Goal: Task Accomplishment & Management: Complete application form

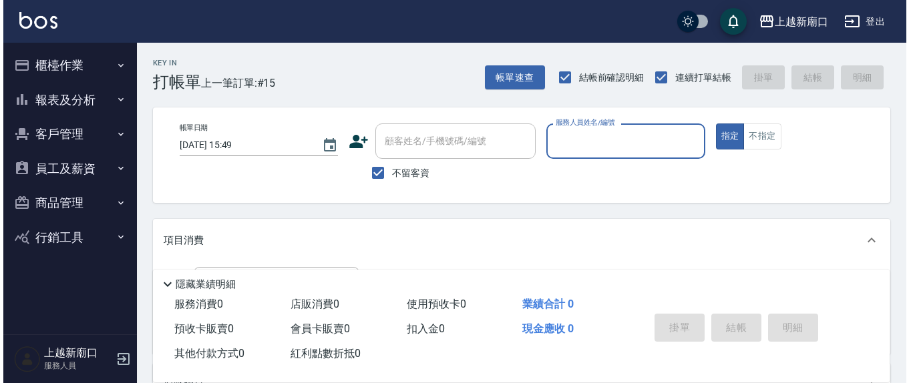
scroll to position [17, 0]
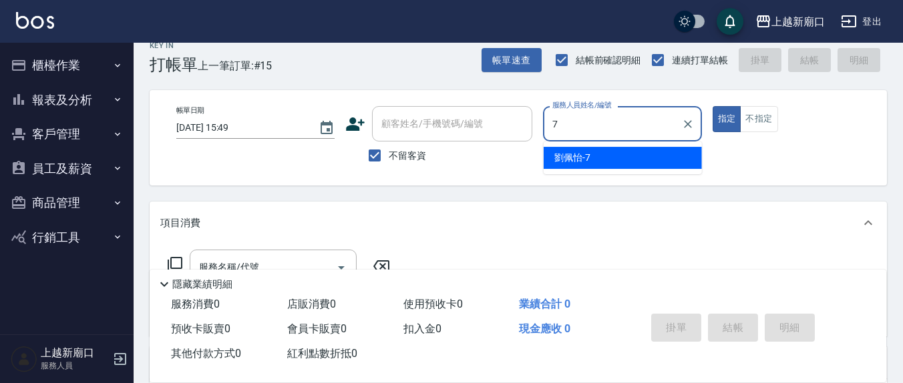
type input "7"
type button "true"
type input "[PERSON_NAME]7"
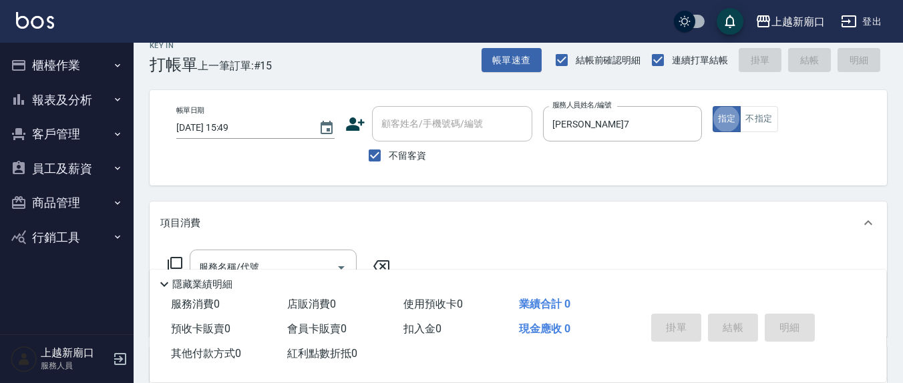
click at [444, 107] on div "顧客姓名/手機號碼/編號" at bounding box center [452, 123] width 160 height 35
click at [415, 131] on div "顧客姓名/手機號碼/編號" at bounding box center [452, 123] width 160 height 35
click at [395, 153] on span "不留客資" at bounding box center [407, 156] width 37 height 14
click at [389, 153] on input "不留客資" at bounding box center [375, 156] width 28 height 28
checkbox input "false"
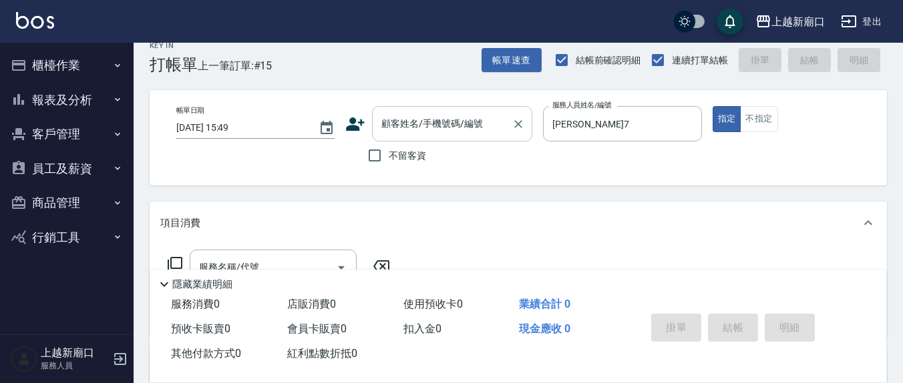
click at [420, 134] on input "顧客姓名/手機號碼/編號" at bounding box center [442, 123] width 128 height 23
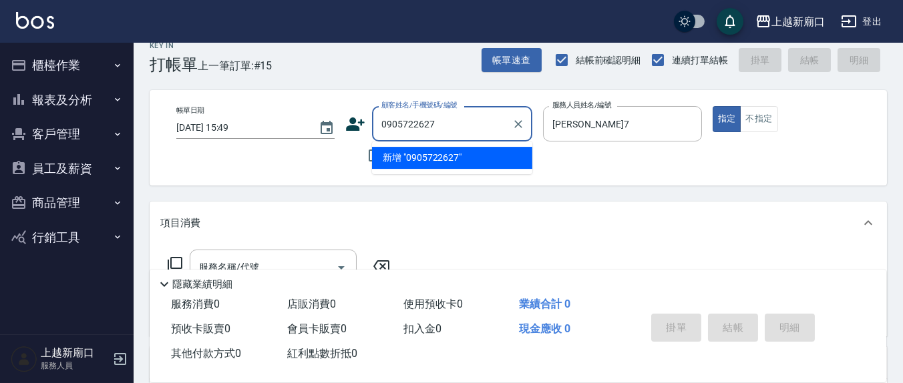
click at [423, 164] on li "新增 "0905722627"" at bounding box center [452, 158] width 160 height 22
type input "0905722627"
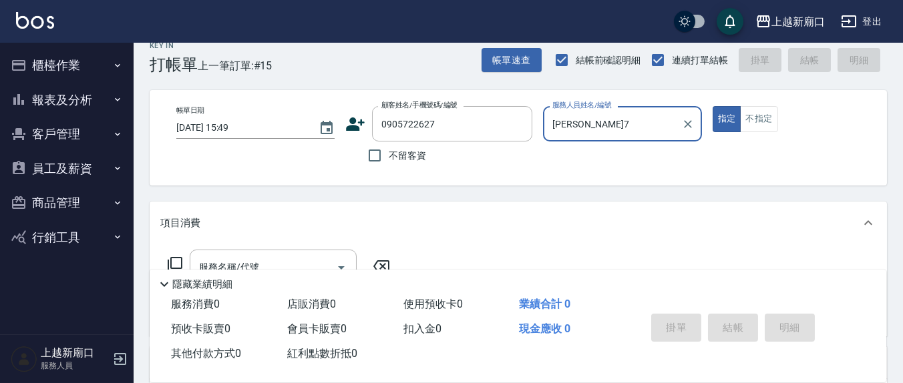
click at [364, 122] on icon at bounding box center [356, 124] width 19 height 13
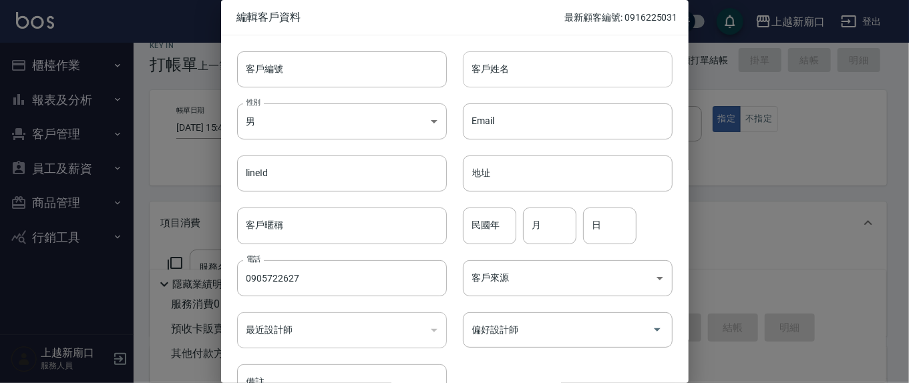
type input "0905722627"
click at [592, 77] on input "客戶姓名" at bounding box center [568, 69] width 210 height 36
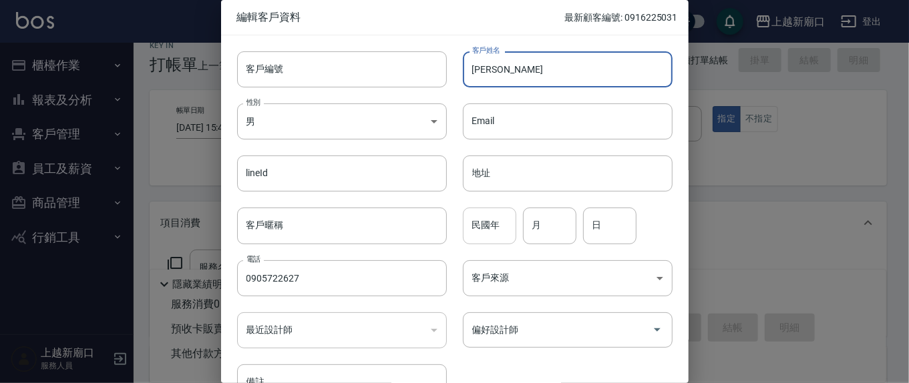
type input "[PERSON_NAME]"
click at [496, 240] on input "民國年" at bounding box center [489, 226] width 53 height 36
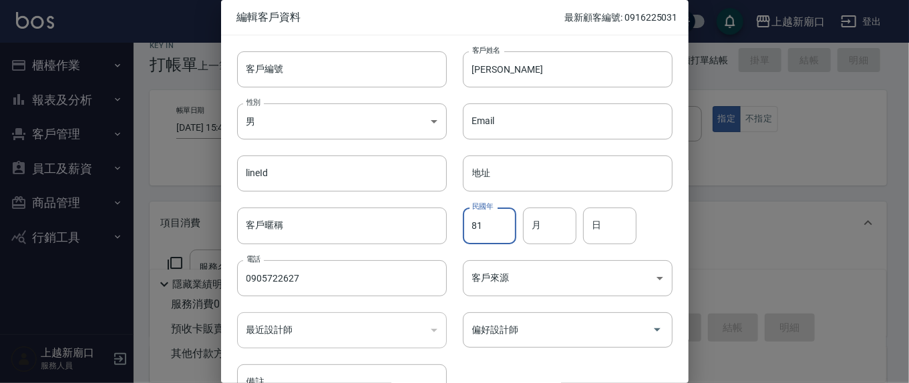
type input "81"
type input "10"
type input "15"
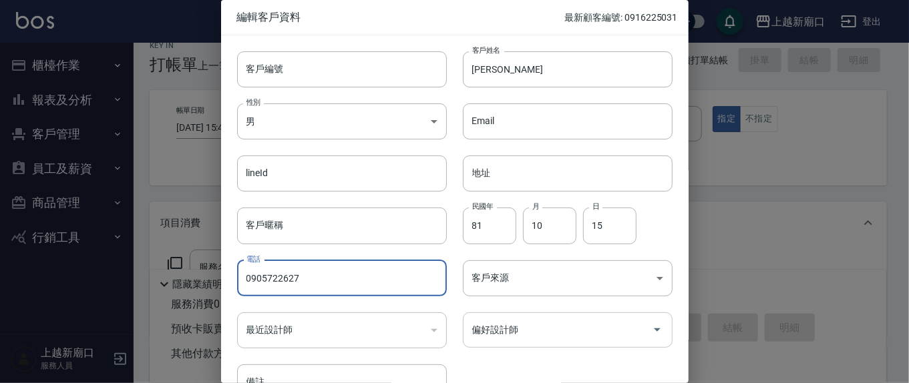
click at [547, 316] on div "偏好設計師" at bounding box center [568, 329] width 210 height 35
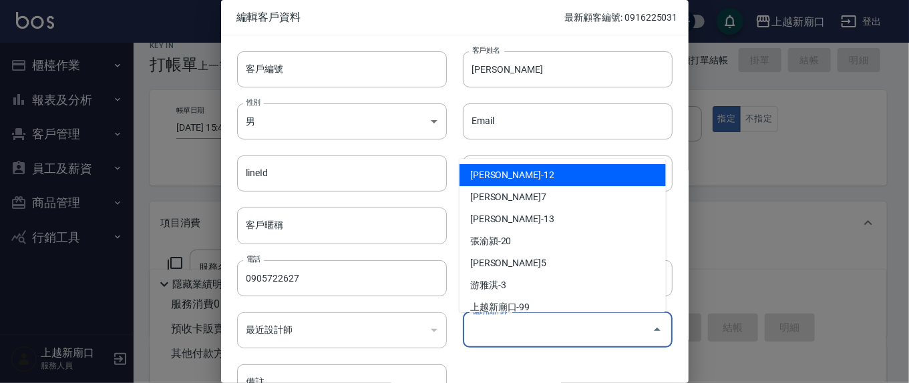
drag, startPoint x: 507, startPoint y: 178, endPoint x: 506, endPoint y: 194, distance: 15.4
click at [506, 194] on ul "[PERSON_NAME]-12 [PERSON_NAME]-7 [PERSON_NAME]-13 張渝潁-20 [PERSON_NAME]-5 [PERSO…" at bounding box center [562, 236] width 206 height 154
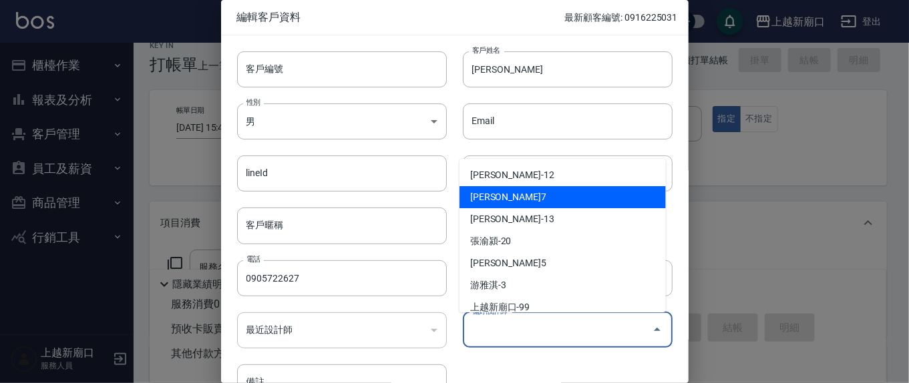
click at [506, 194] on li "[PERSON_NAME]7" at bounding box center [562, 197] width 206 height 22
type input "劉佩怡"
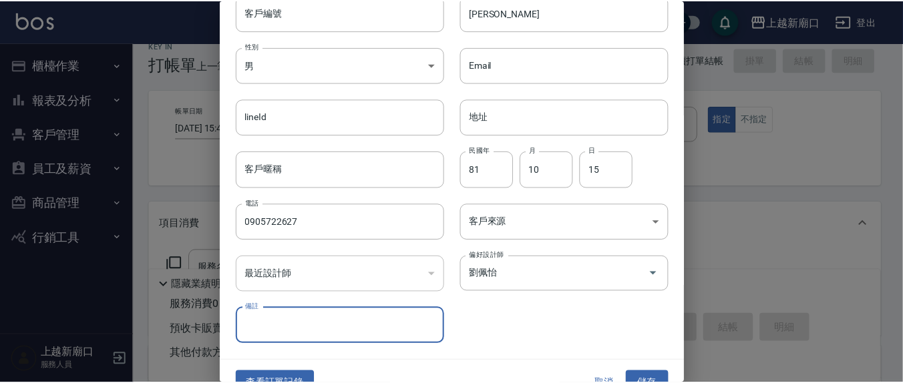
scroll to position [79, 0]
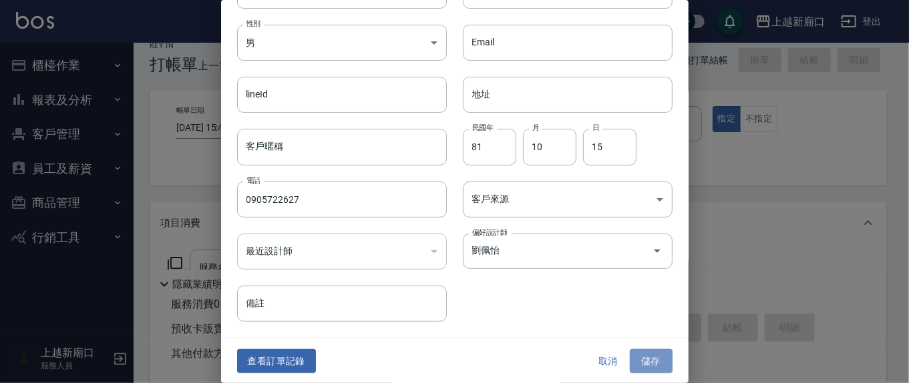
click at [647, 359] on button "儲存" at bounding box center [651, 361] width 43 height 25
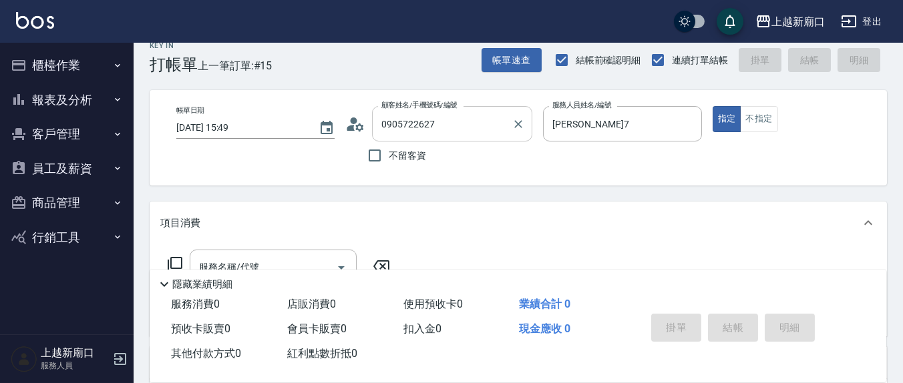
click at [482, 115] on input "0905722627" at bounding box center [442, 123] width 128 height 23
click at [517, 126] on icon "Clear" at bounding box center [517, 124] width 13 height 13
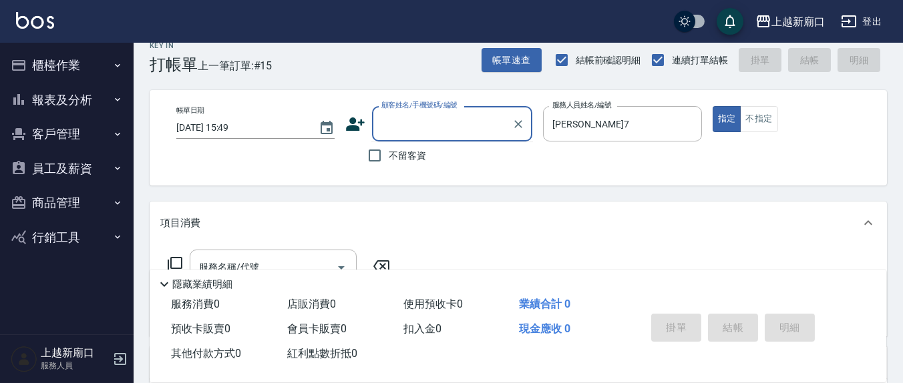
click at [443, 126] on input "顧客姓名/手機號碼/編號" at bounding box center [442, 123] width 128 height 23
click at [503, 169] on div "不留客資" at bounding box center [438, 156] width 187 height 28
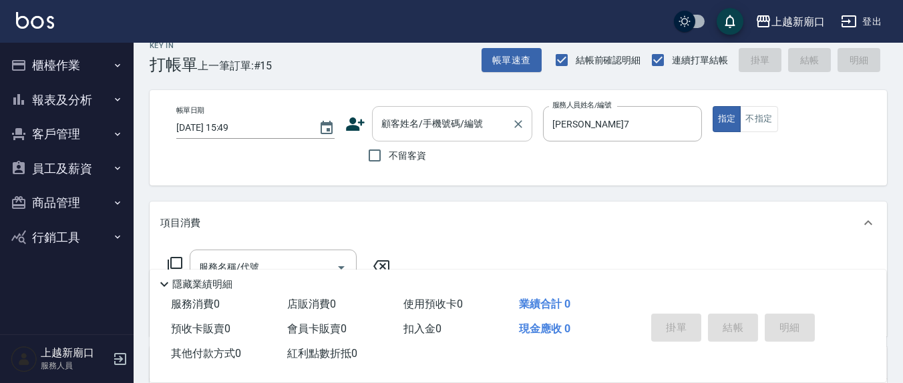
click at [419, 127] on input "顧客姓名/手機號碼/編號" at bounding box center [442, 123] width 128 height 23
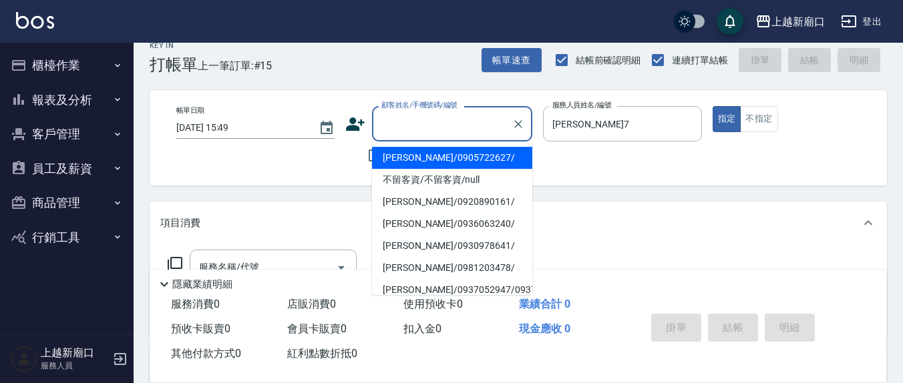
click at [457, 166] on li "[PERSON_NAME]/0905722627/" at bounding box center [452, 158] width 160 height 22
type input "[PERSON_NAME]/0905722627/"
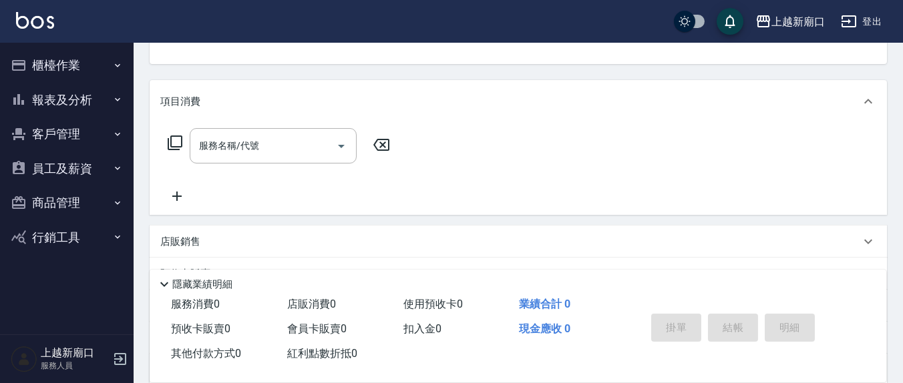
scroll to position [129, 0]
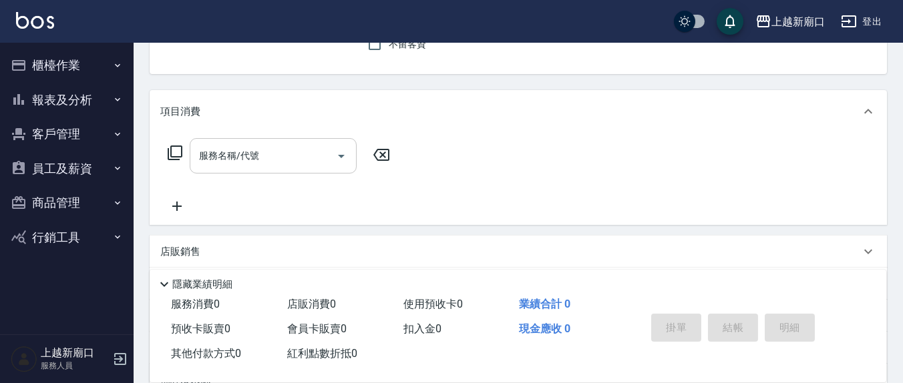
click at [293, 150] on input "服務名稱/代號" at bounding box center [263, 155] width 135 height 23
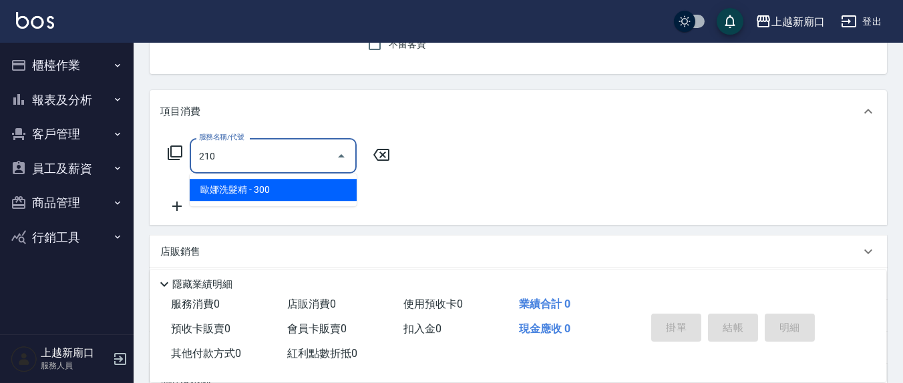
type input "歐娜洗髮精(210)"
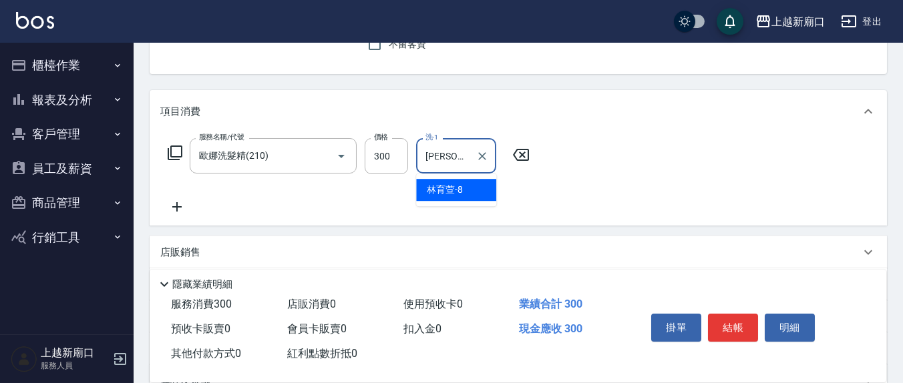
type input "[PERSON_NAME]-8"
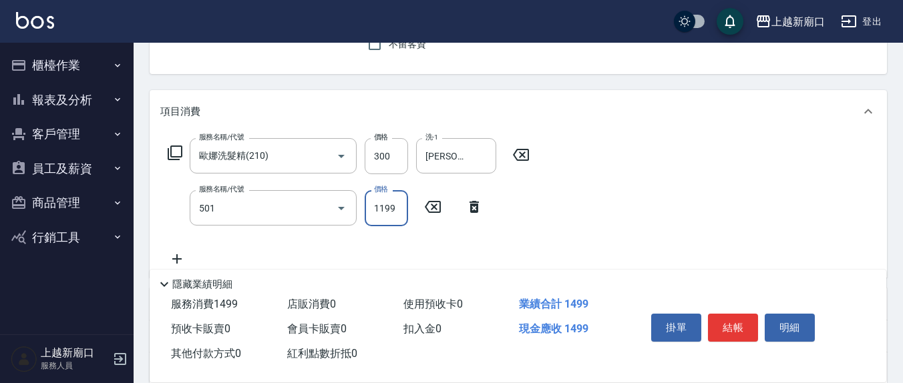
type input "染髮(501)"
type input "2000"
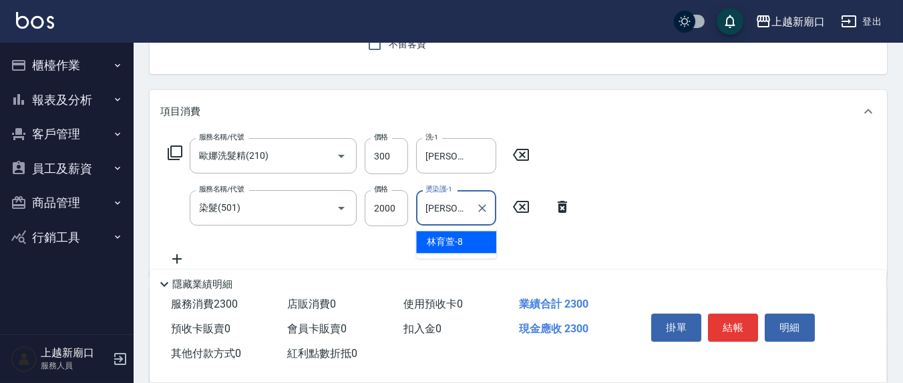
type input "[PERSON_NAME]-8"
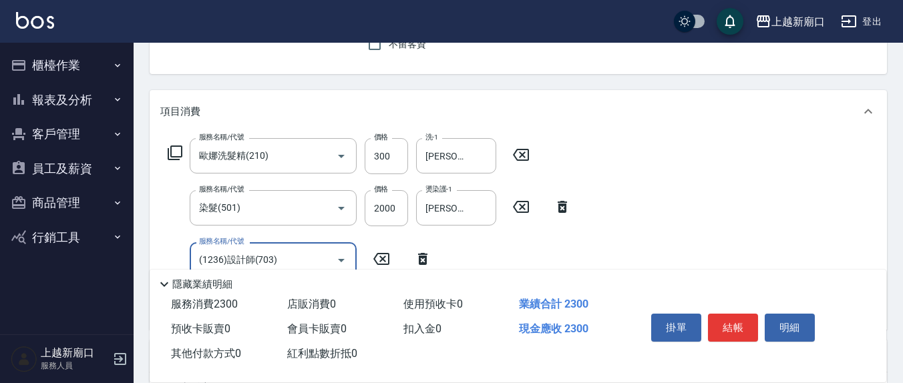
type input "(1236)設計師(703)"
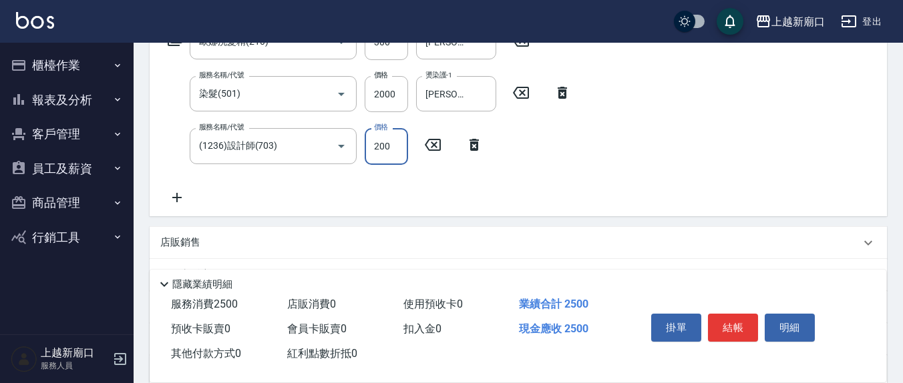
scroll to position [268, 0]
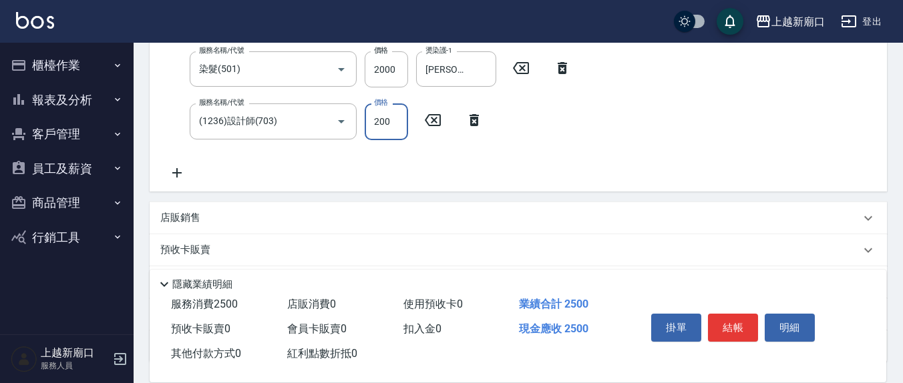
type input "200"
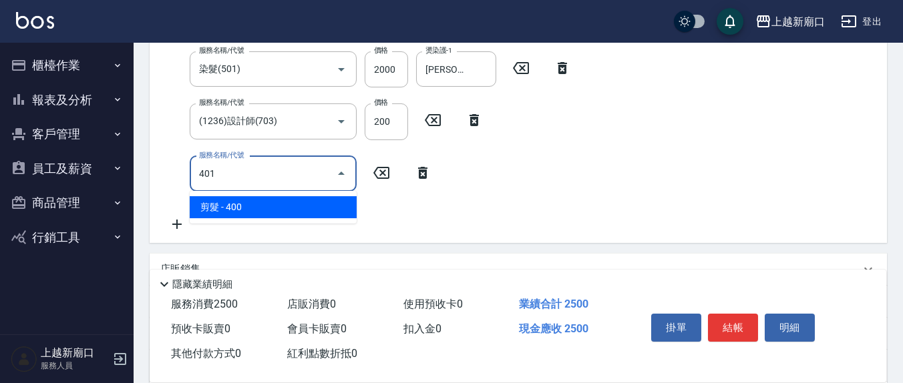
scroll to position [266, 0]
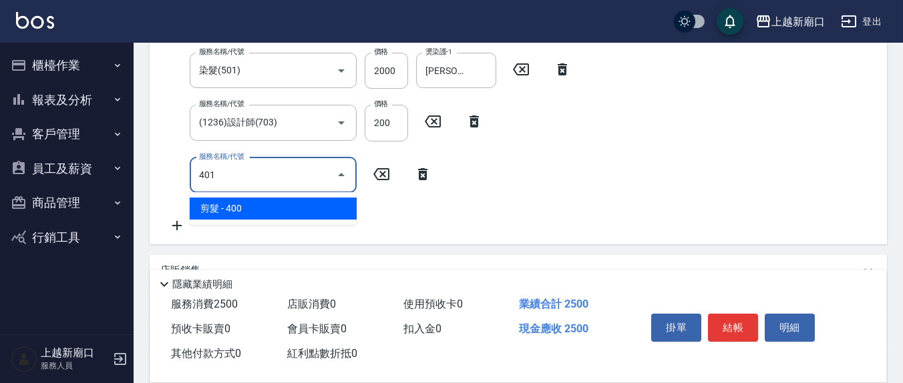
type input "剪髮(401)"
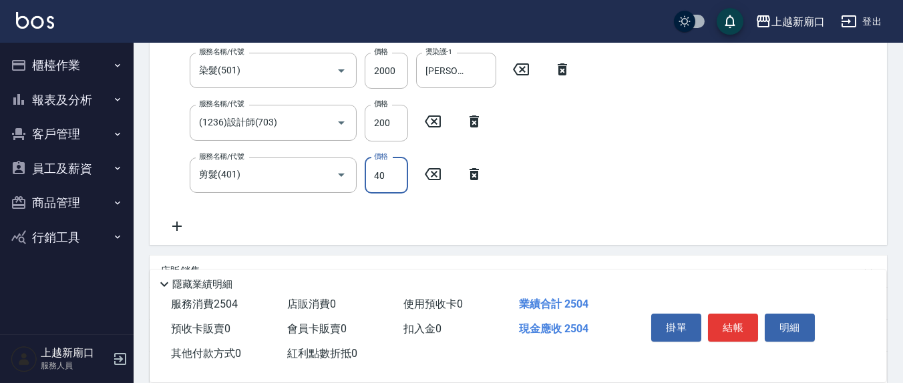
type input "400"
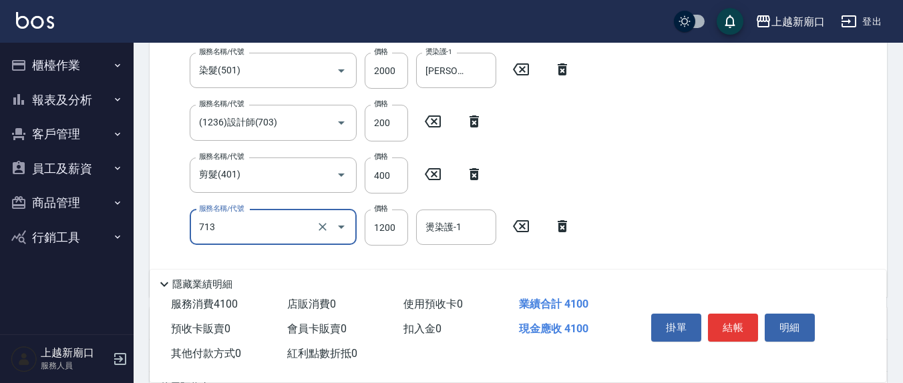
type input "水樣結構式1200(713)"
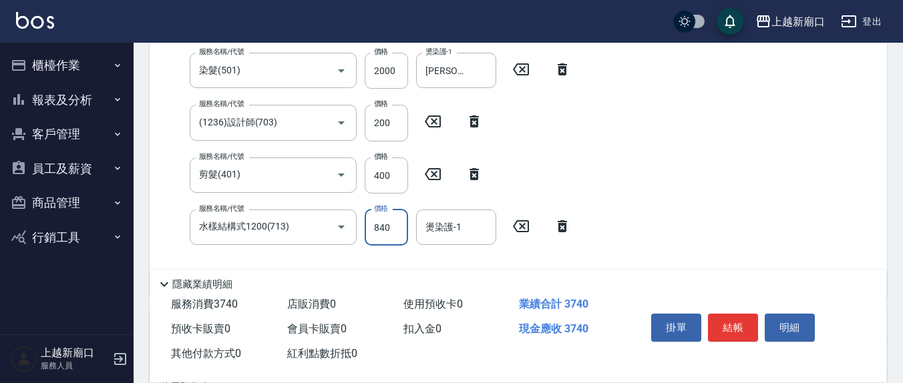
type input "840"
type input "7"
type input "[PERSON_NAME]-8"
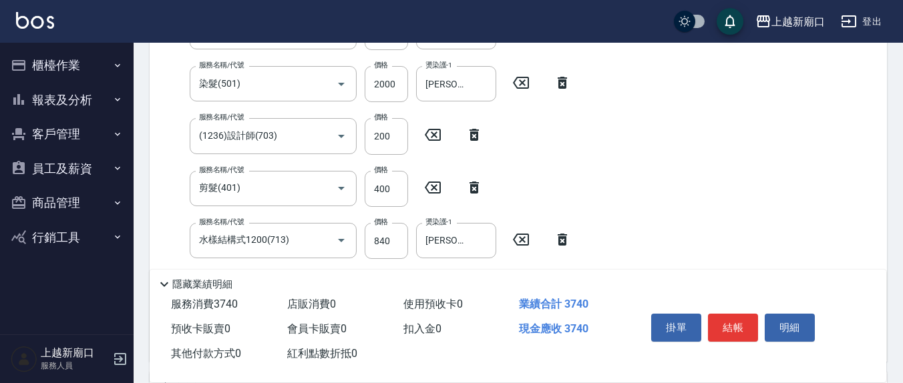
scroll to position [128, 0]
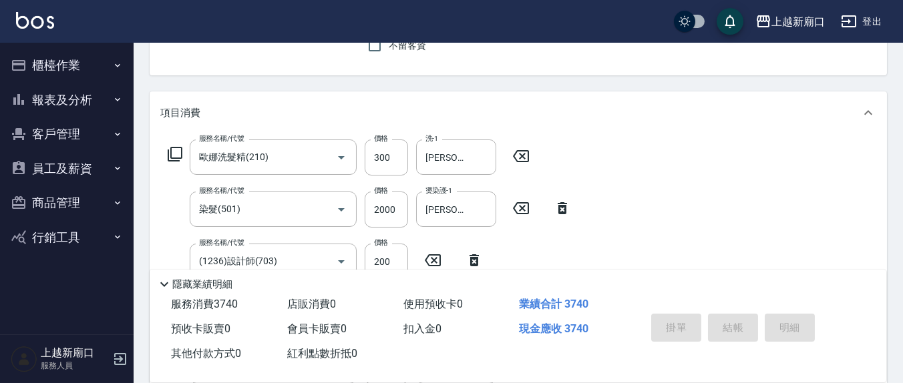
type input "[DATE] 17:32"
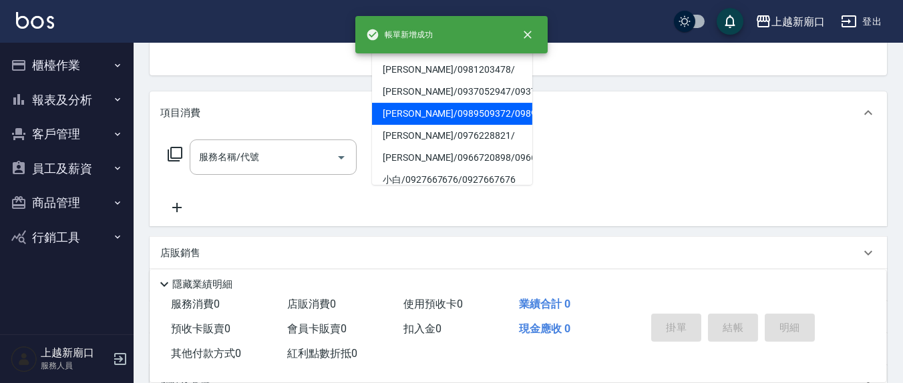
type input "7"
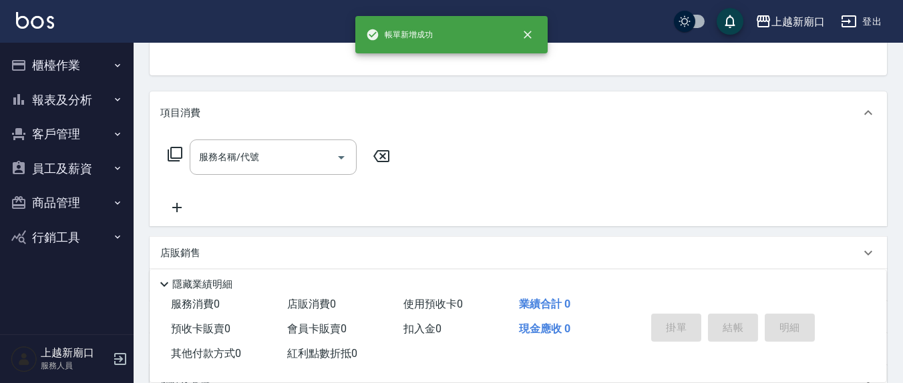
click at [286, 65] on div "帳單日期 [DATE] 17:32 顧客姓名/手機號碼/編號 顧客姓名/手機號碼/編號 不留客資 服務人員姓名/編號 服務人員姓名/編號 指定 不指定" at bounding box center [518, 27] width 737 height 95
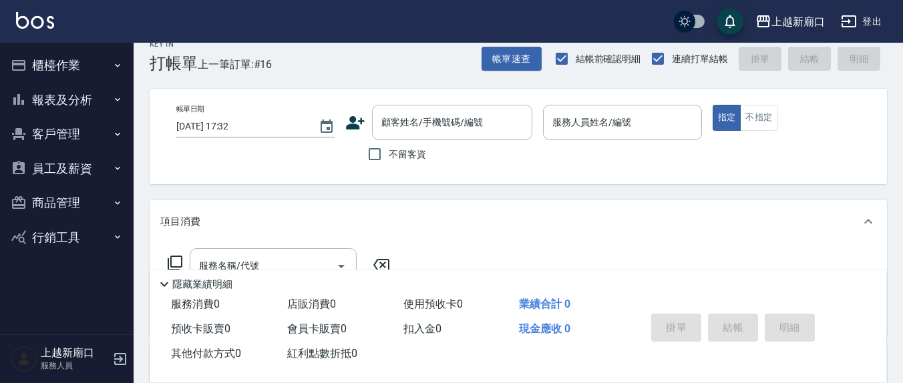
scroll to position [0, 0]
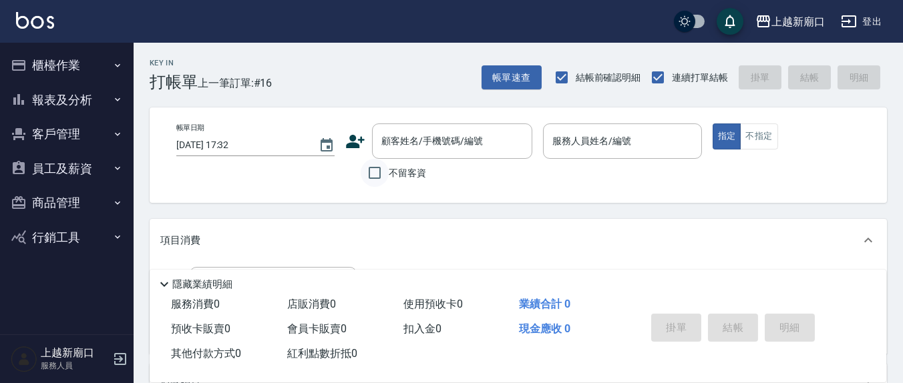
click at [375, 164] on input "不留客資" at bounding box center [375, 173] width 28 height 28
checkbox input "true"
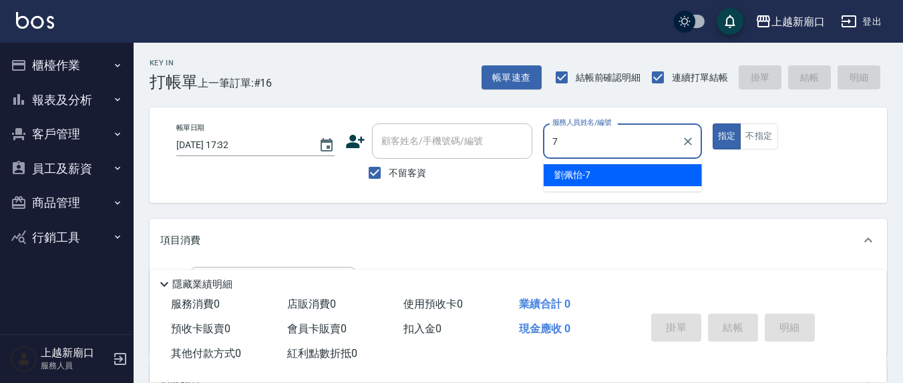
type input "[PERSON_NAME]7"
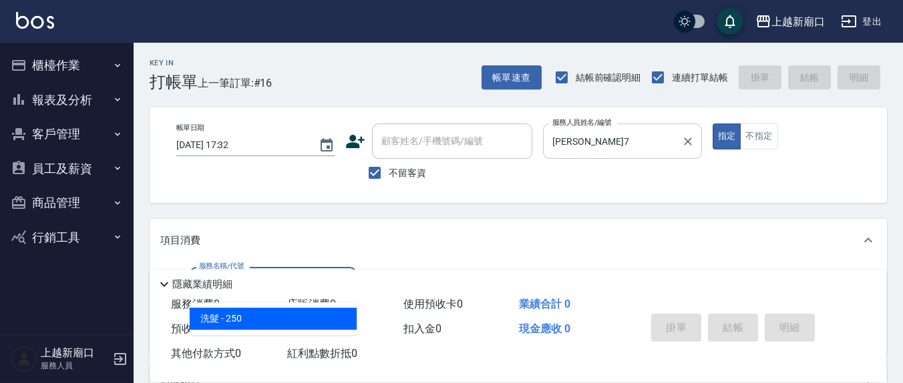
type input "洗髮(201)"
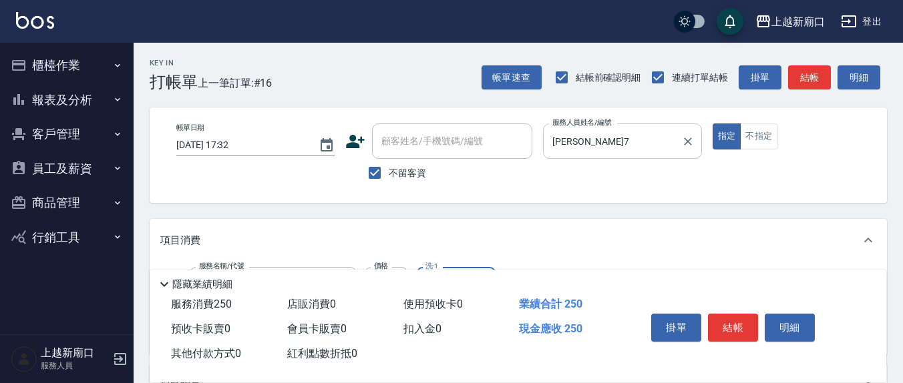
type input "游雅淇-3"
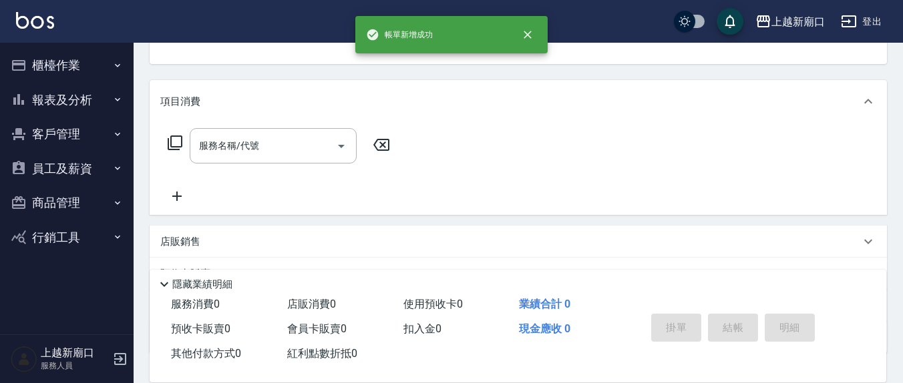
scroll to position [129, 0]
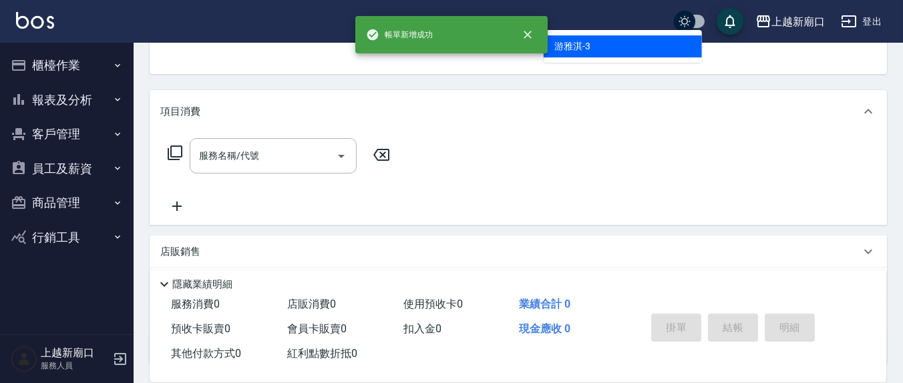
type input "游雅淇-3"
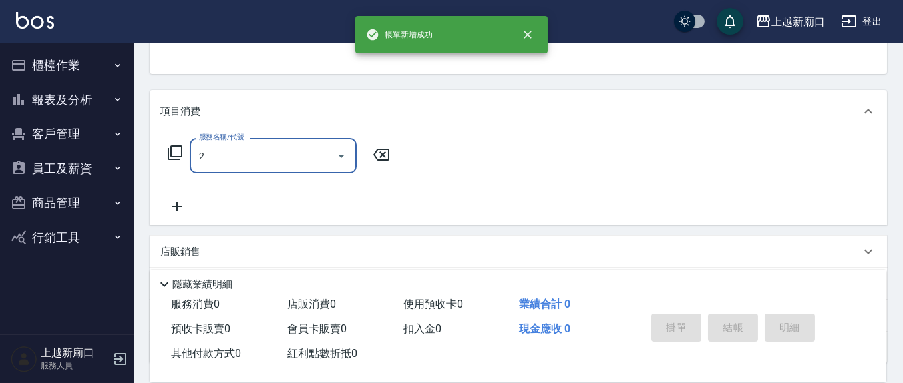
scroll to position [124, 0]
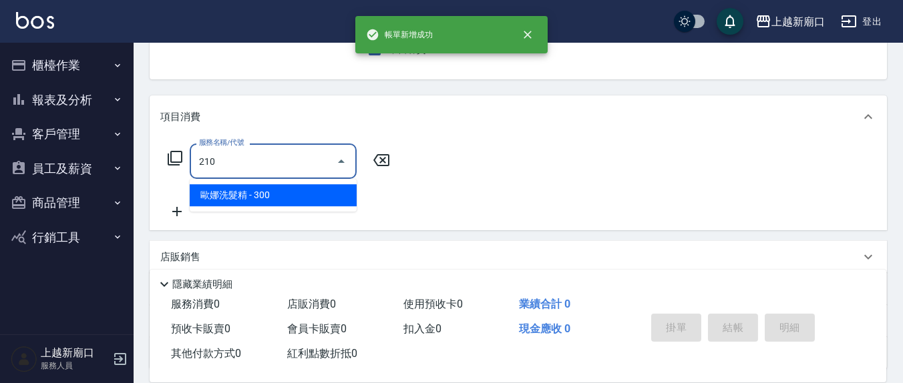
type input "歐娜洗髮精(210)"
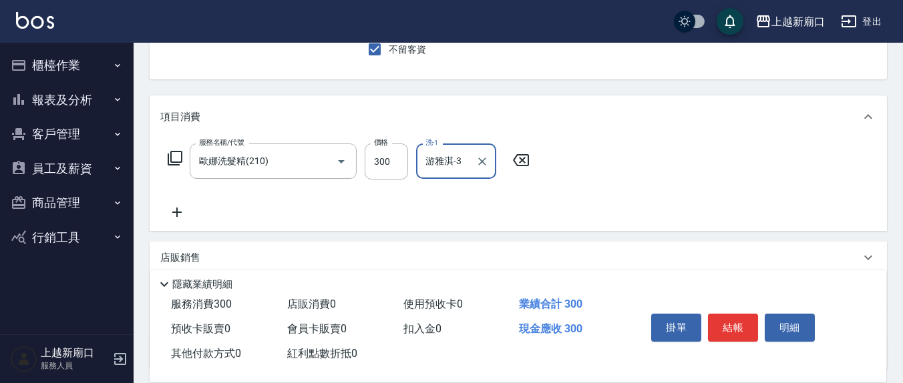
type input "游雅淇-3"
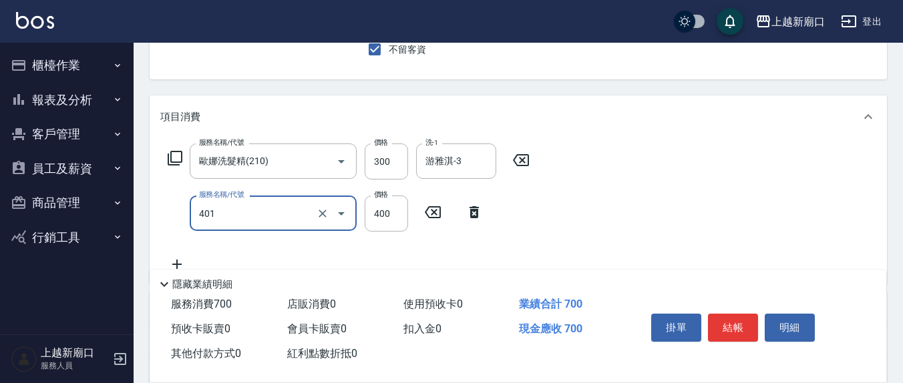
type input "剪髮(401)"
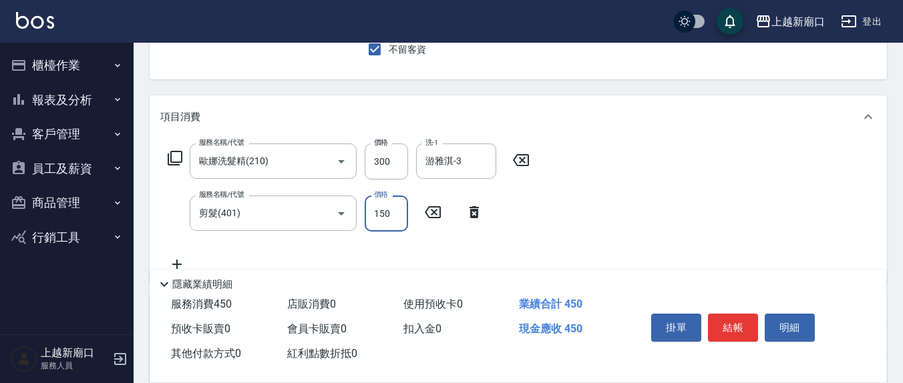
type input "150"
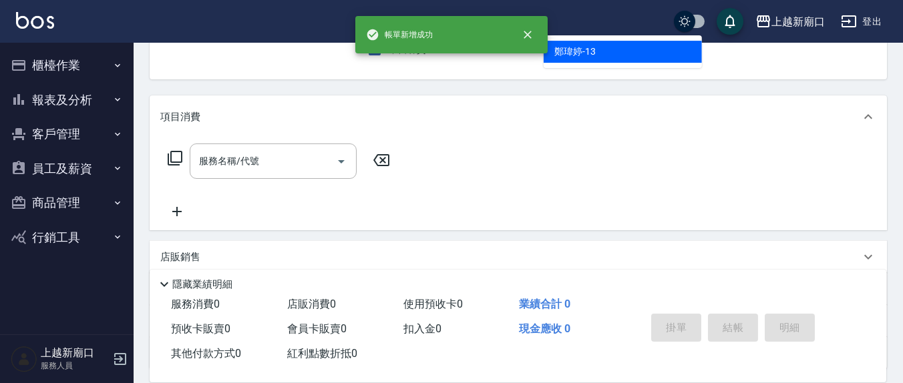
type input "[PERSON_NAME]-13"
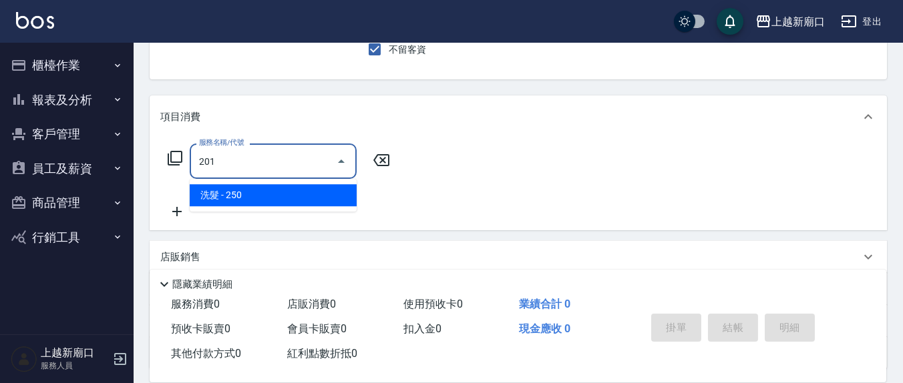
type input "洗髮(201)"
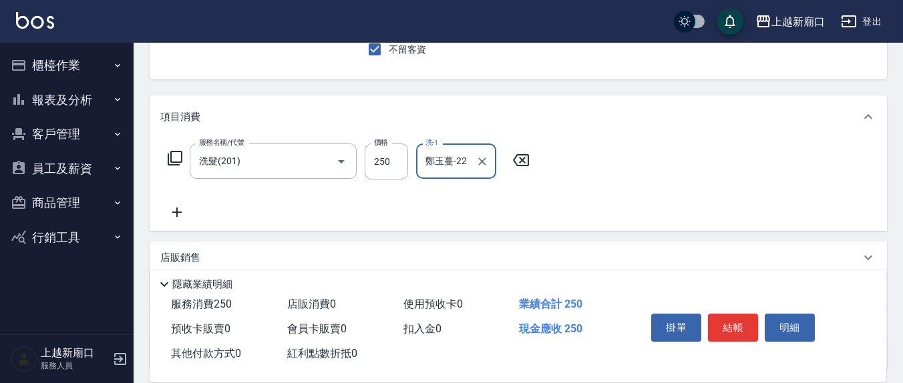
type input "鄭玉蔓-22"
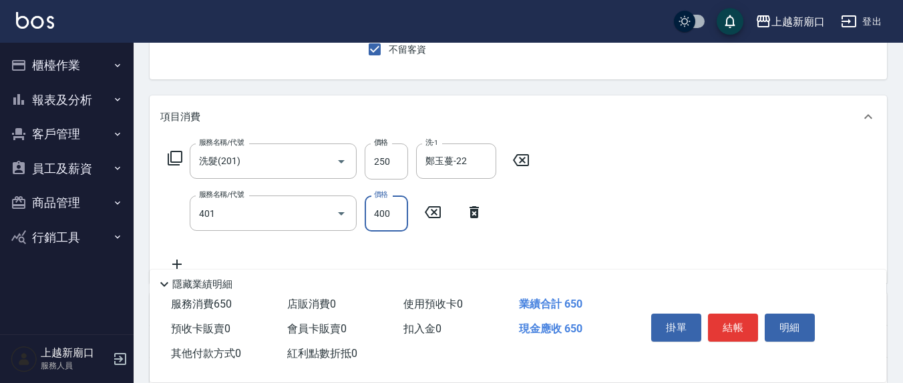
type input "剪髮(401)"
type input "300"
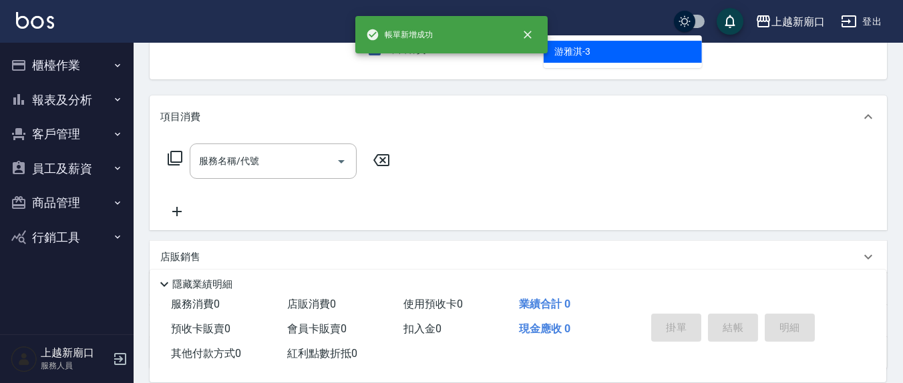
type input "游雅淇-3"
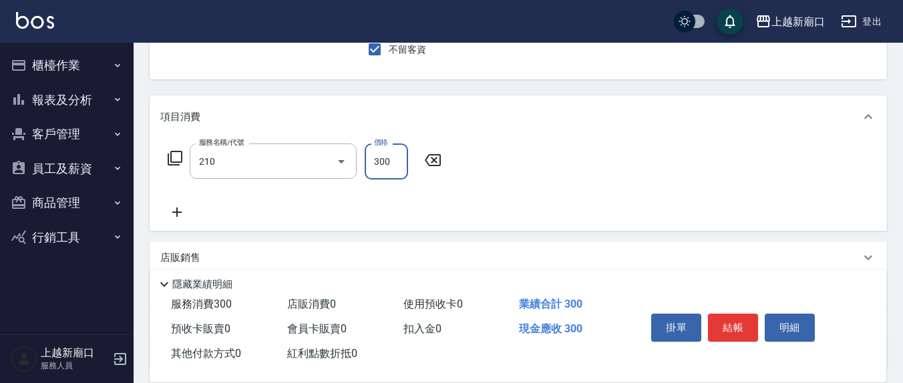
type input "歐娜洗髮精(210)"
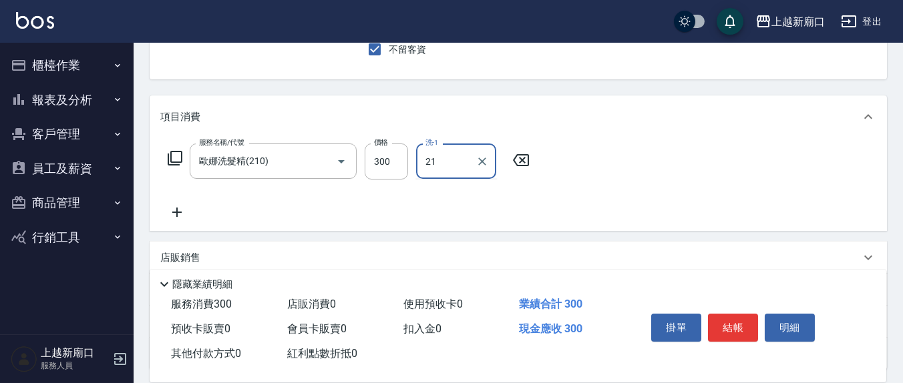
type input "[PERSON_NAME]-21"
